Goal: Task Accomplishment & Management: Use online tool/utility

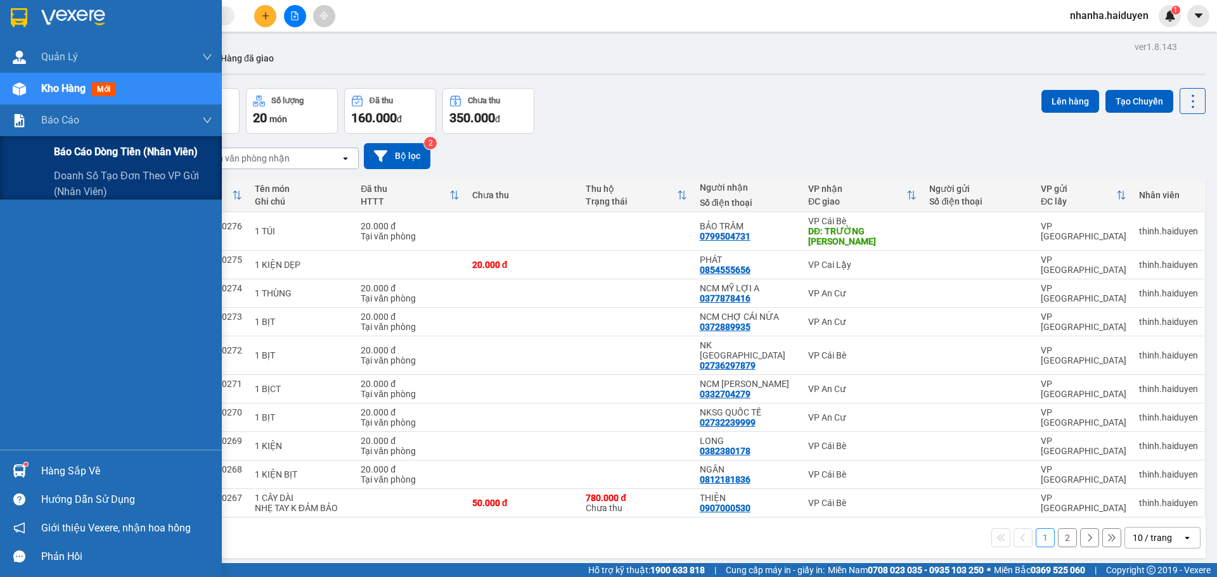
click at [72, 139] on div "Báo cáo dòng tiền (nhân viên)" at bounding box center [133, 152] width 158 height 32
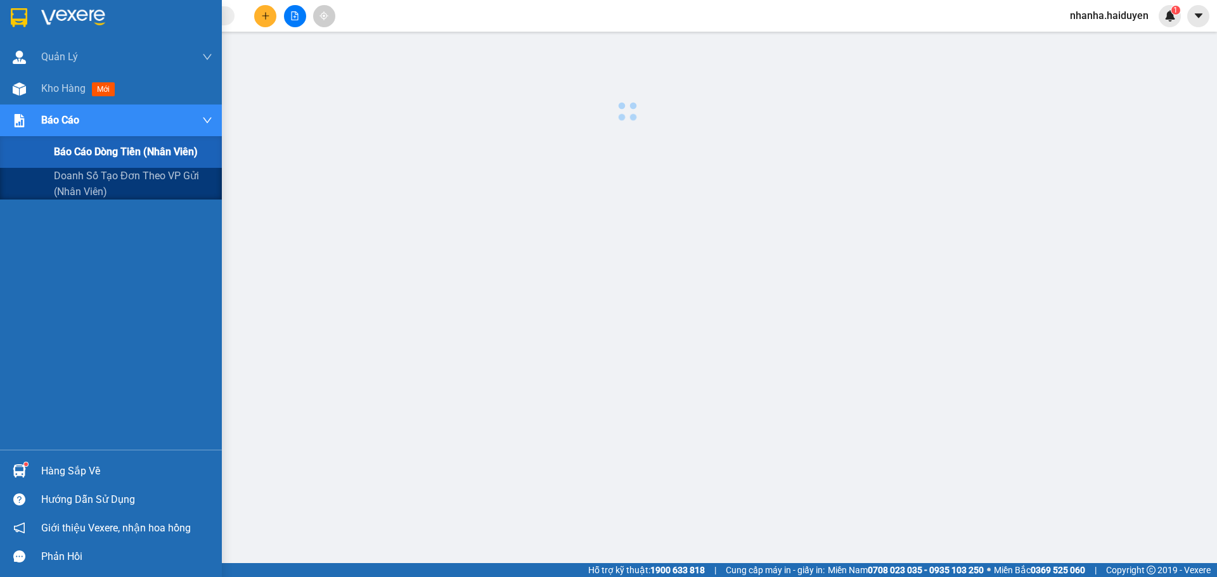
click at [72, 139] on div "Báo cáo dòng tiền (nhân viên)" at bounding box center [133, 152] width 158 height 32
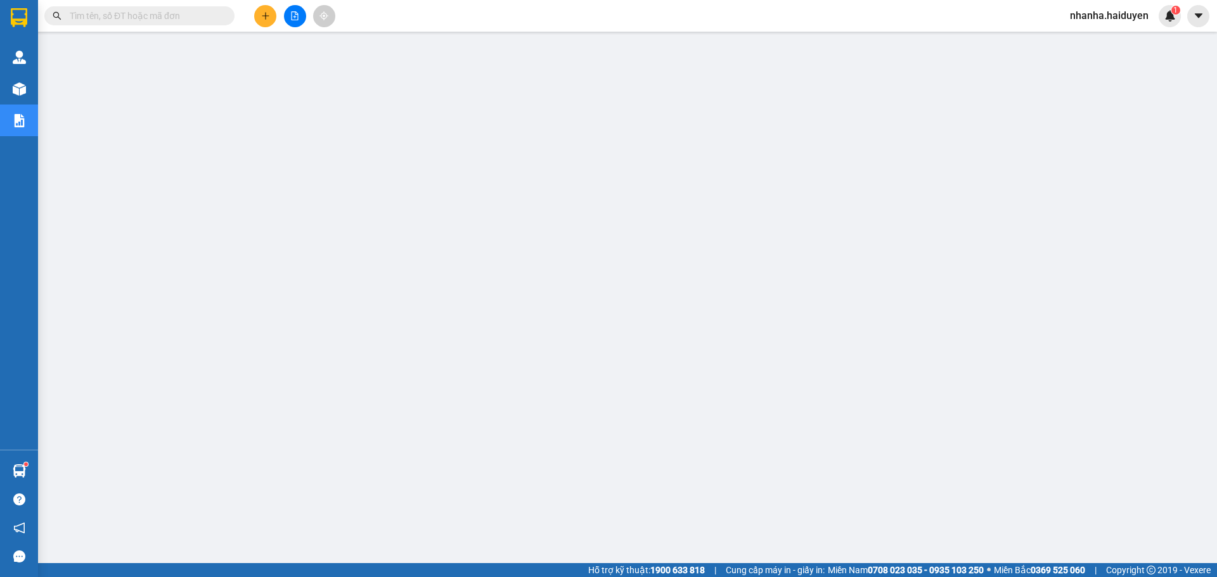
click at [292, 11] on icon "file-add" at bounding box center [295, 15] width 7 height 9
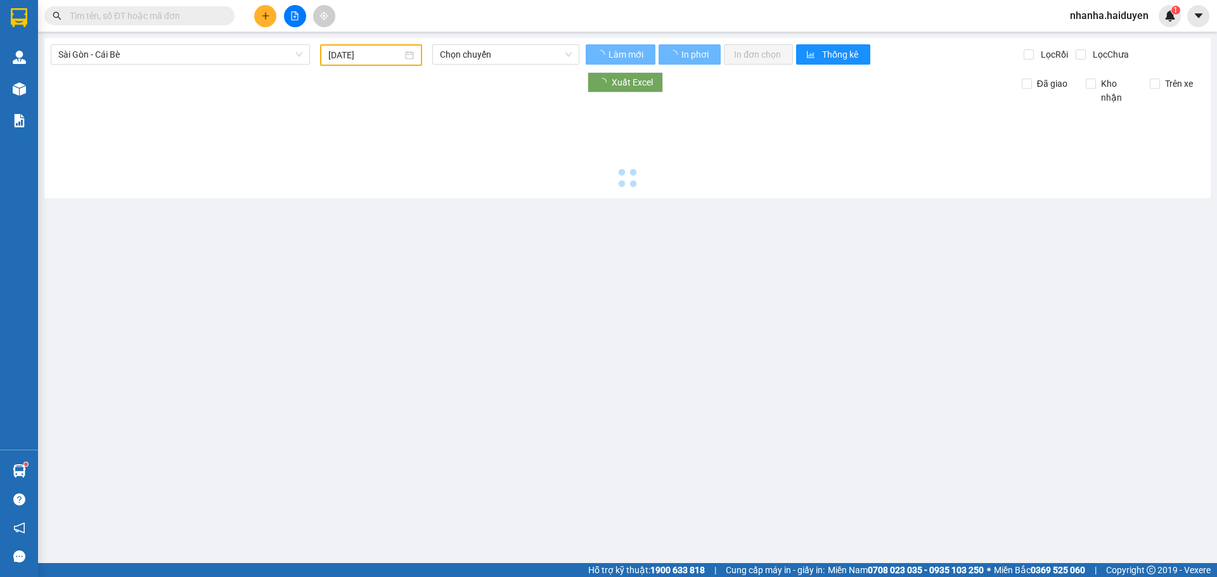
click at [292, 11] on icon "file-add" at bounding box center [295, 15] width 7 height 9
type input "[DATE]"
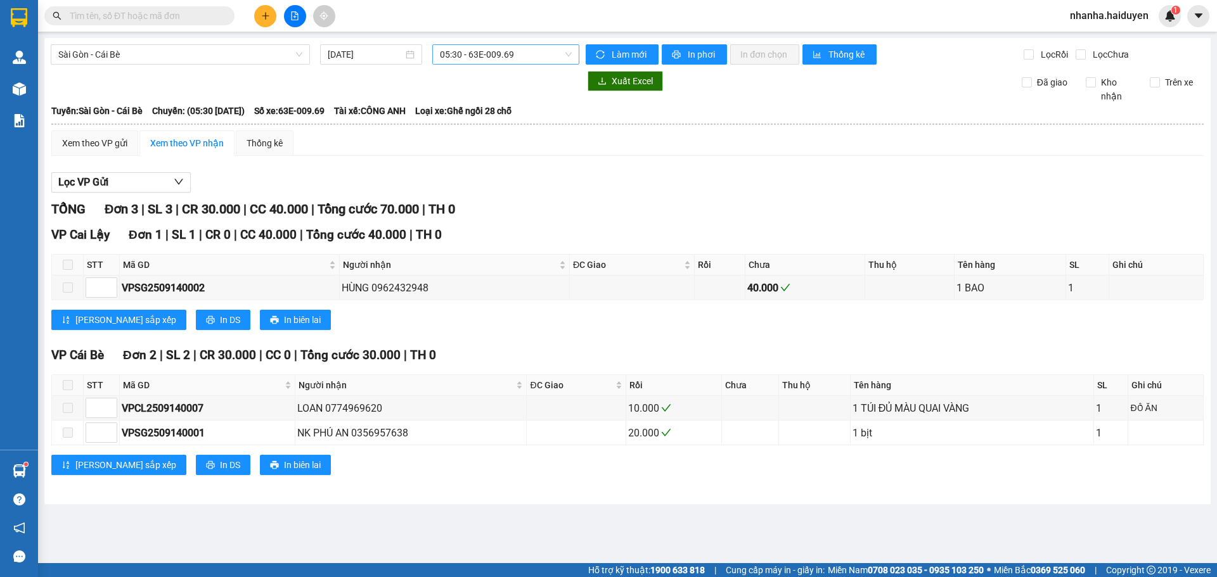
click at [515, 59] on span "05:30 - 63E-009.69" at bounding box center [506, 54] width 132 height 19
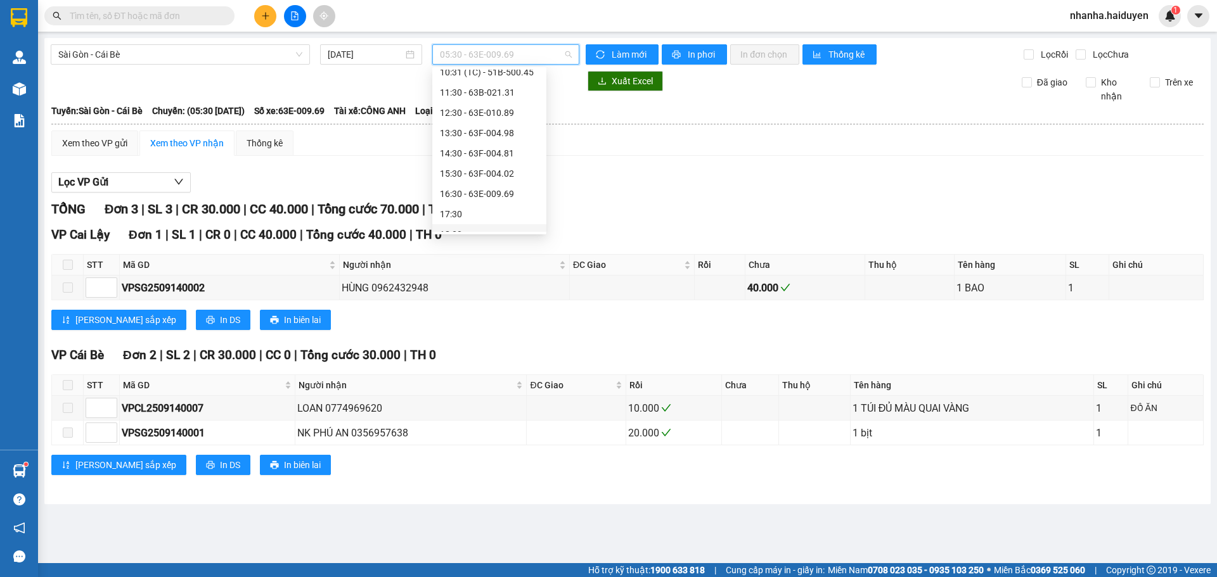
scroll to position [127, 0]
click at [478, 137] on div "12:30 - 63E-010.89" at bounding box center [489, 136] width 99 height 14
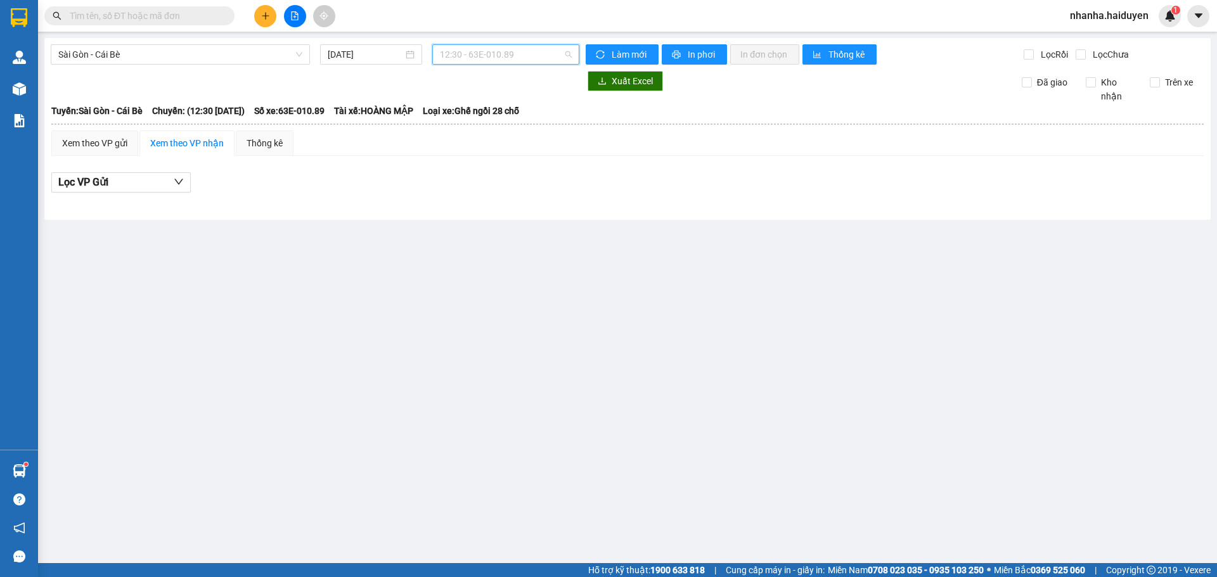
click at [475, 64] on div "12:30 - 63E-010.89" at bounding box center [505, 54] width 147 height 20
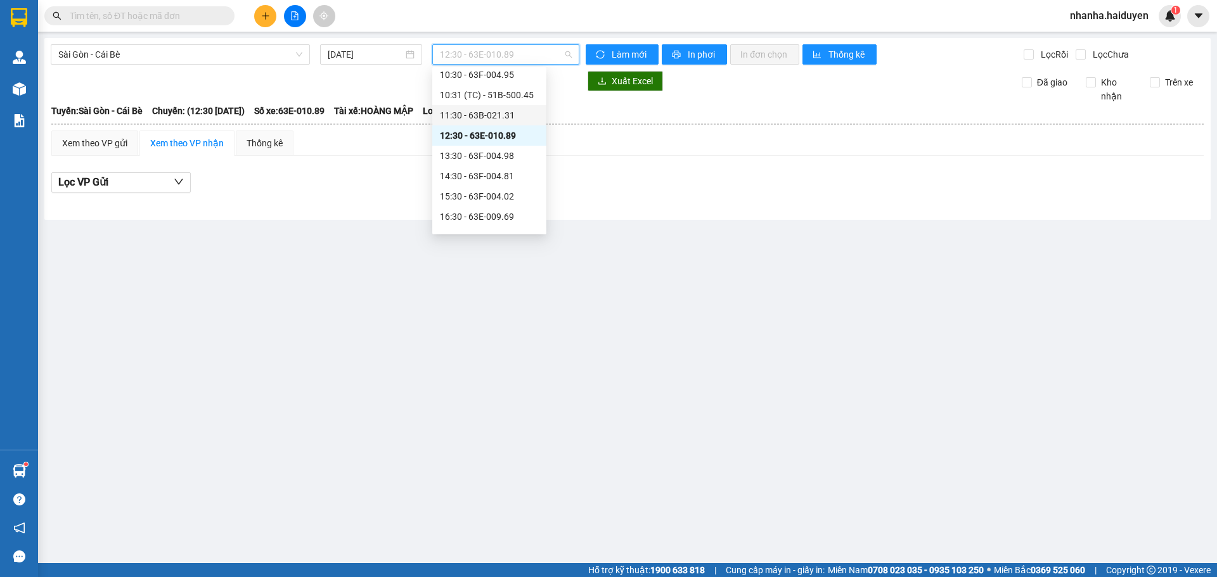
click at [469, 115] on div "11:30 - 63B-021.31" at bounding box center [489, 115] width 99 height 14
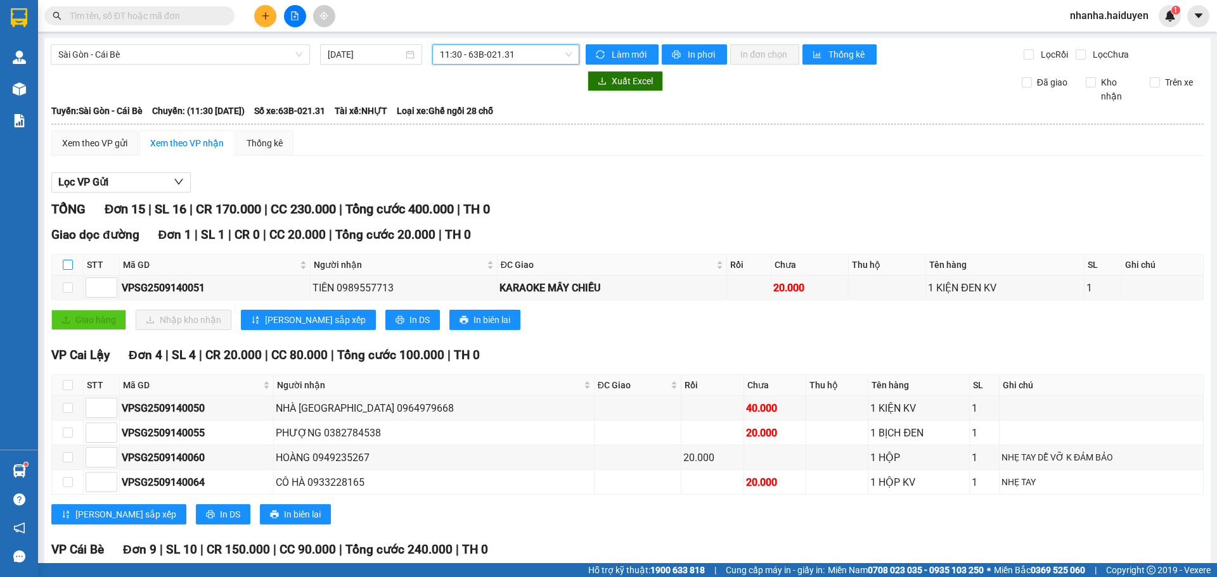
click at [72, 260] on input "checkbox" at bounding box center [68, 265] width 10 height 10
checkbox input "true"
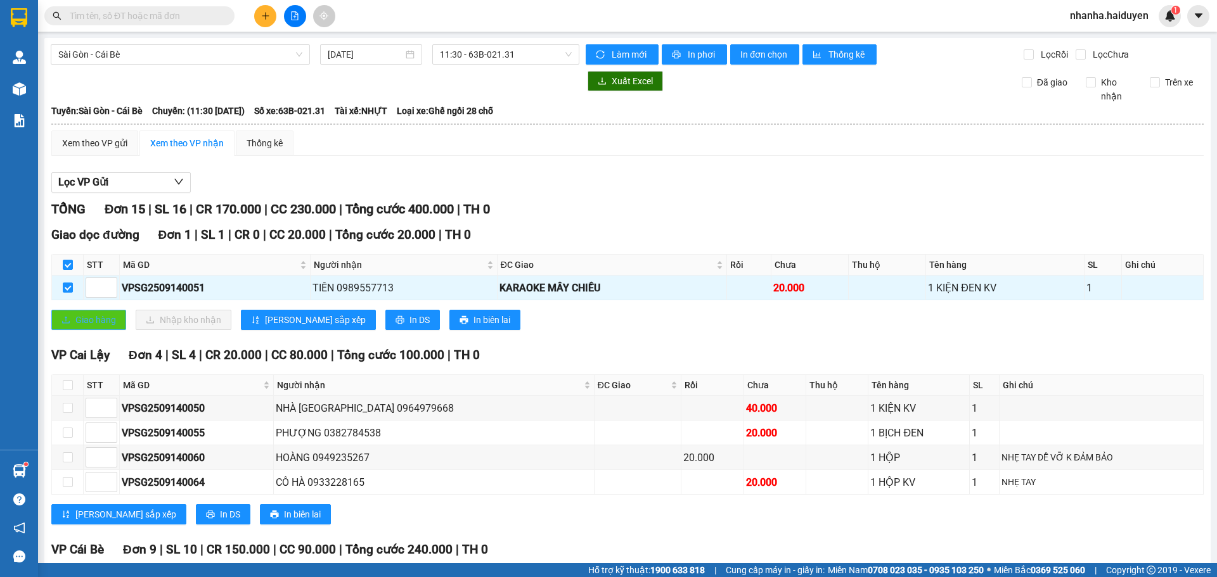
click at [82, 314] on span "Giao hàng" at bounding box center [95, 320] width 41 height 14
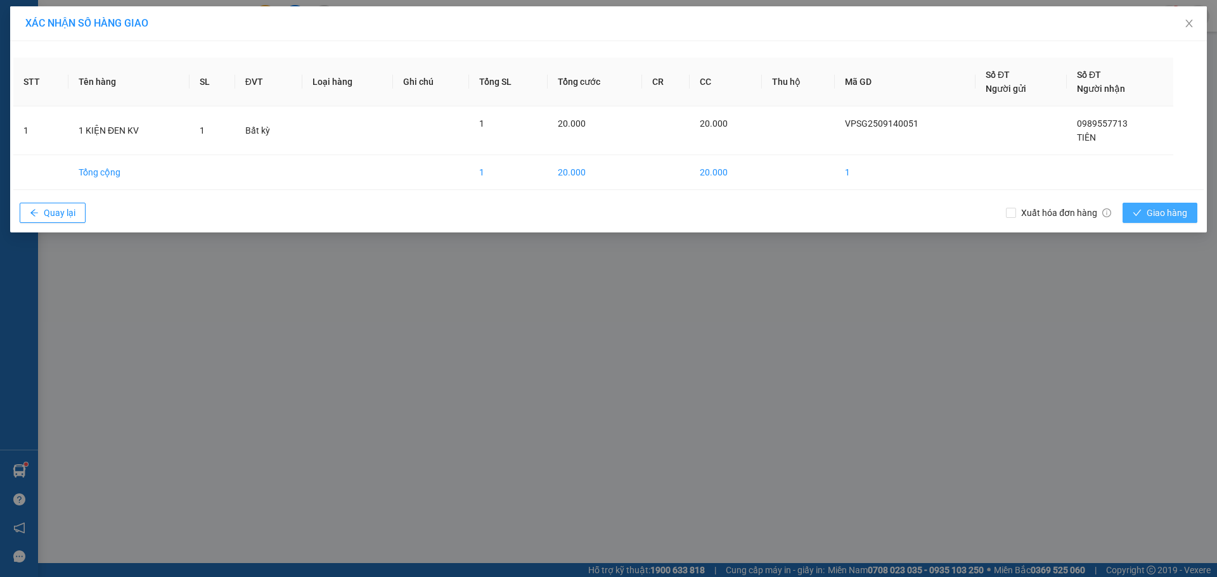
click at [1129, 203] on button "Giao hàng" at bounding box center [1159, 213] width 75 height 20
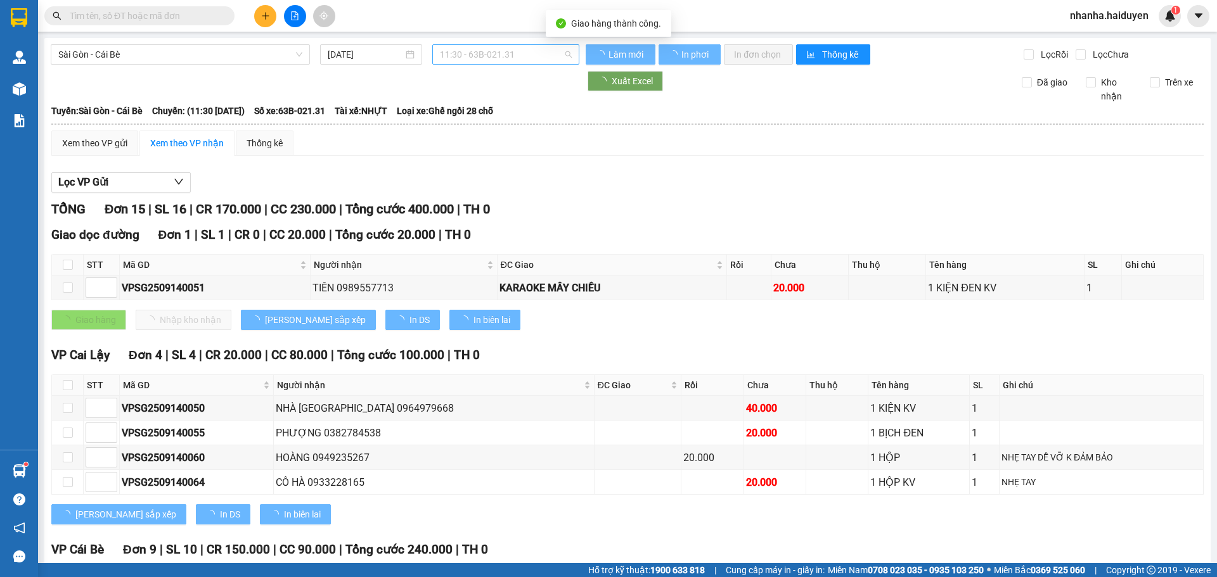
scroll to position [20, 0]
click at [461, 55] on span "11:30 - 63B-021.31" at bounding box center [506, 54] width 132 height 19
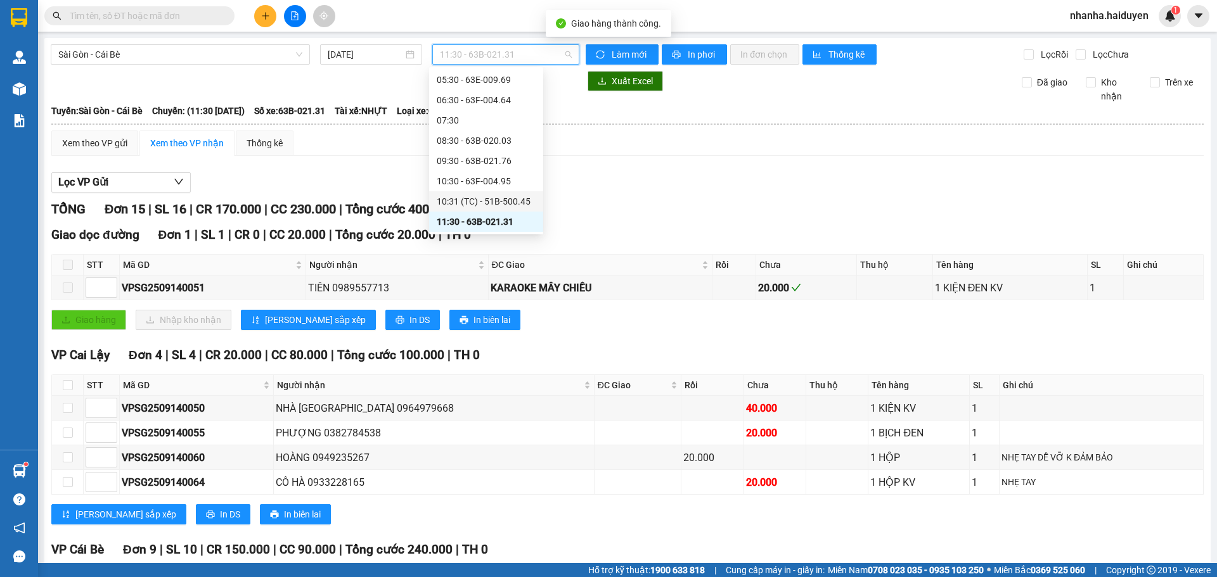
drag, startPoint x: 457, startPoint y: 183, endPoint x: 460, endPoint y: 203, distance: 21.2
click at [460, 203] on div "Chọn chuyến 05:30 - 63E-009.69 06:30 - 63F-004.64 07:30 08:30 - 63B-020.03 09:3…" at bounding box center [486, 231] width 114 height 365
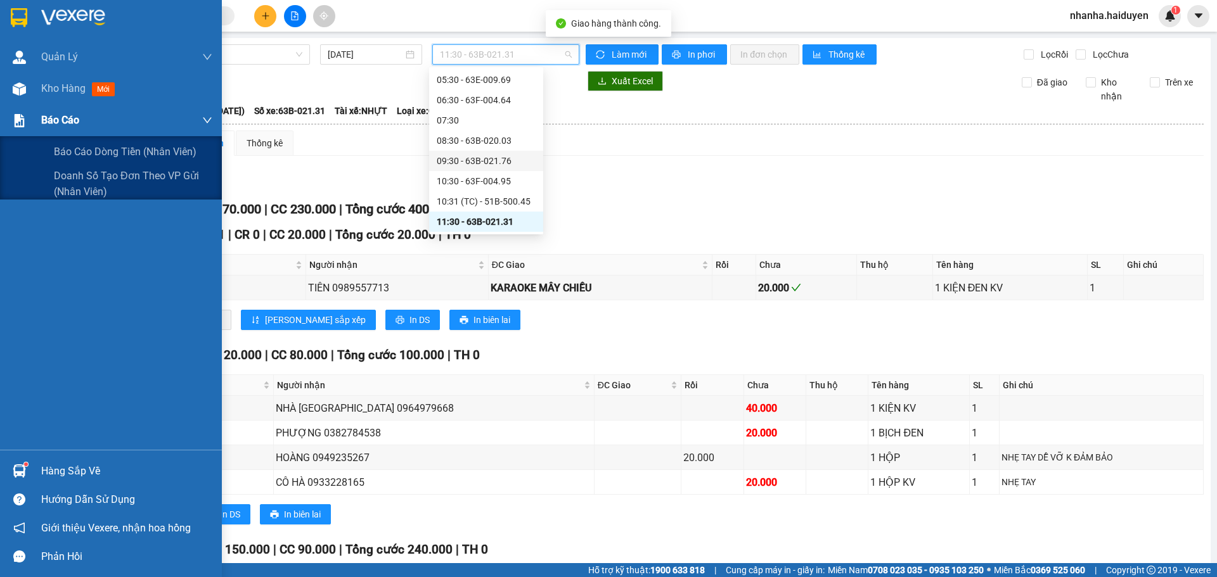
click at [79, 124] on span "Báo cáo" at bounding box center [60, 120] width 38 height 16
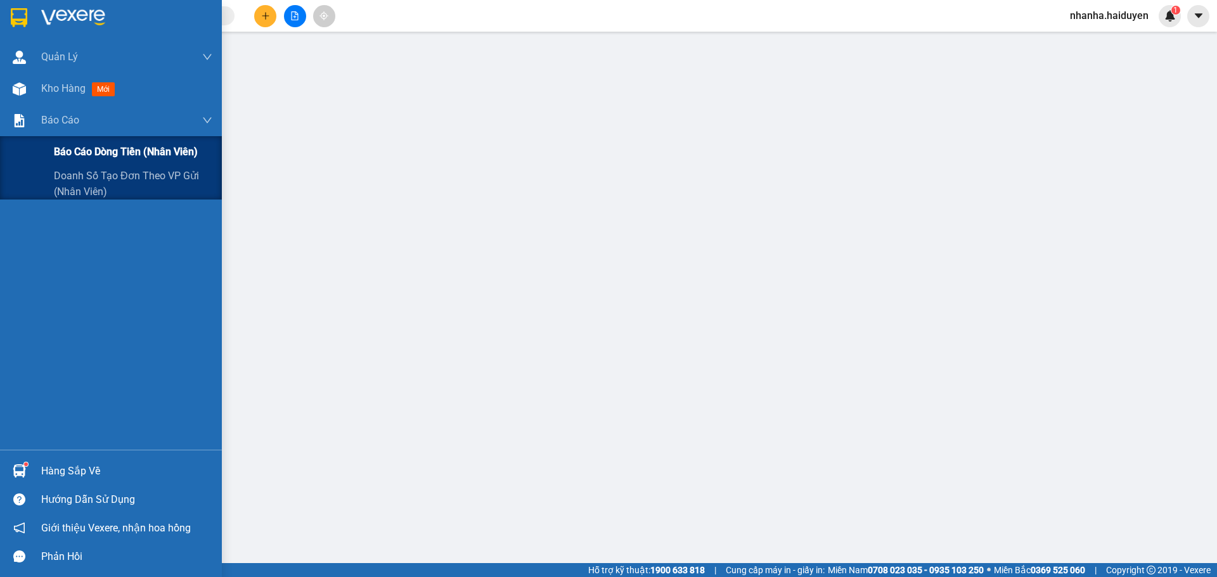
click at [105, 146] on span "Báo cáo dòng tiền (nhân viên)" at bounding box center [126, 152] width 144 height 16
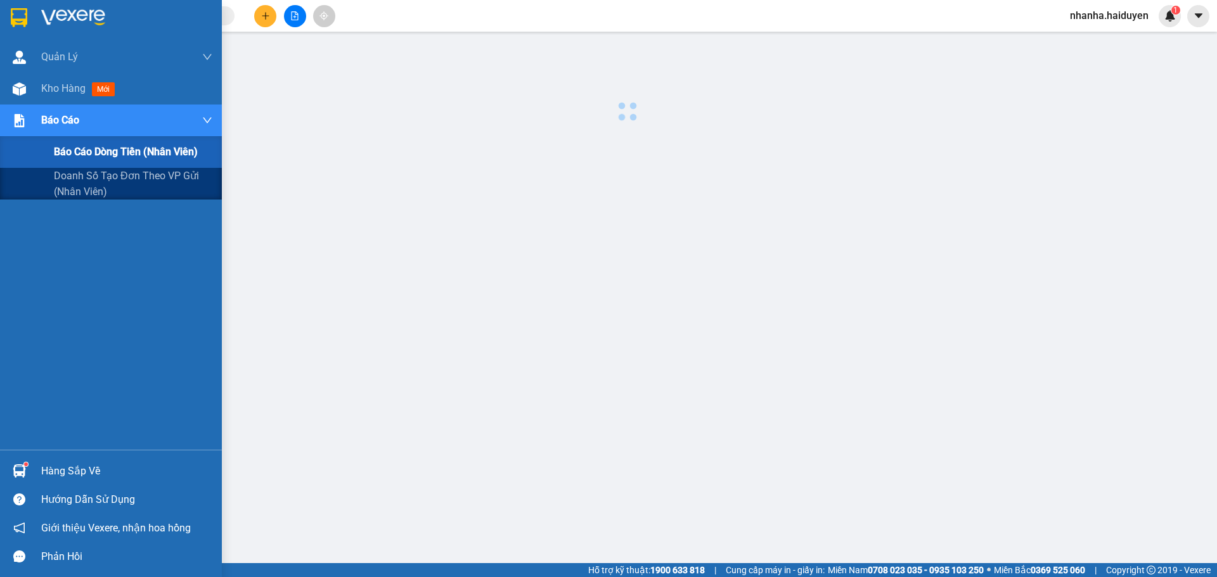
click at [105, 146] on span "Báo cáo dòng tiền (nhân viên)" at bounding box center [126, 152] width 144 height 16
